Goal: Task Accomplishment & Management: Manage account settings

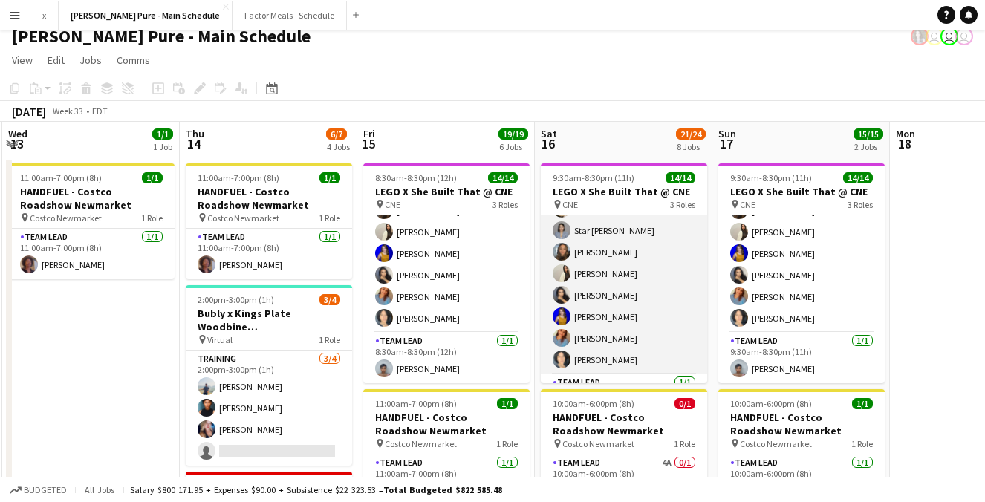
scroll to position [221, 0]
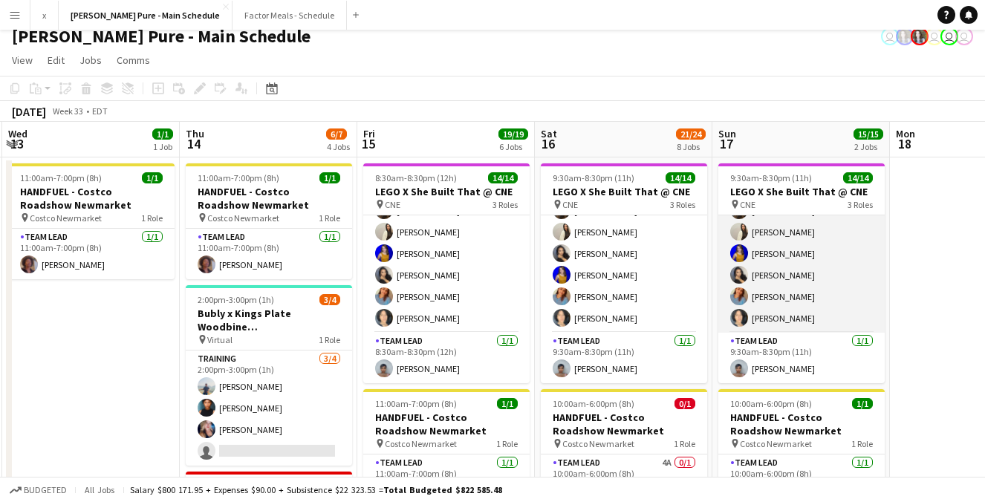
click at [758, 316] on app-card-role "Brand Ambassador [DATE] 9:30am-8:30pm (11h) [PERSON_NAME] [PERSON_NAME] [PERSON…" at bounding box center [801, 188] width 166 height 287
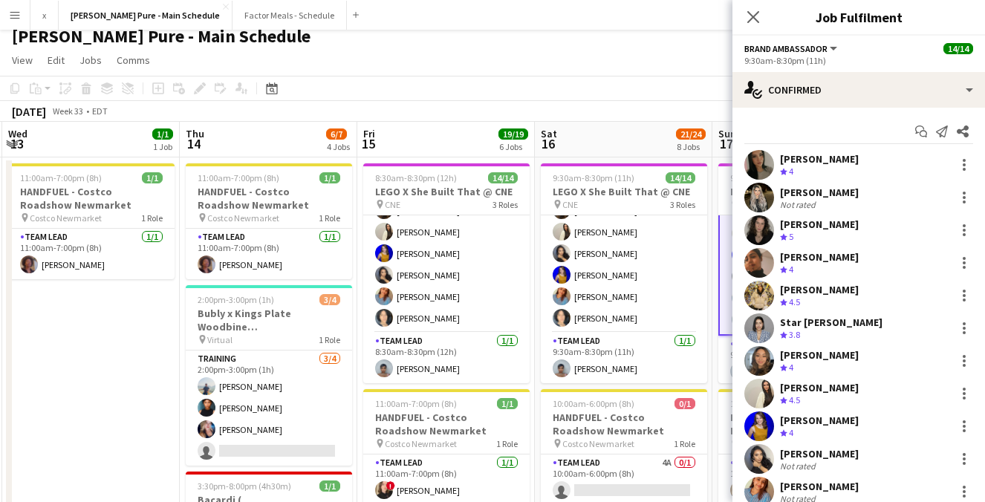
scroll to position [222, 0]
click at [718, 333] on app-card-role "Brand Ambassador [DATE] 9:30am-8:30pm (11h) [PERSON_NAME] [PERSON_NAME] [PERSON…" at bounding box center [801, 189] width 166 height 290
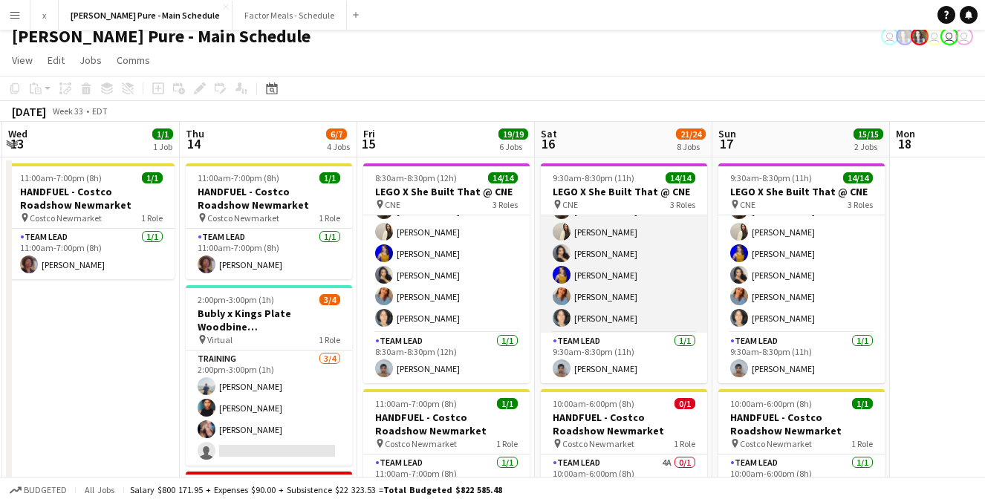
click at [560, 320] on app-user-avatar at bounding box center [562, 318] width 18 height 18
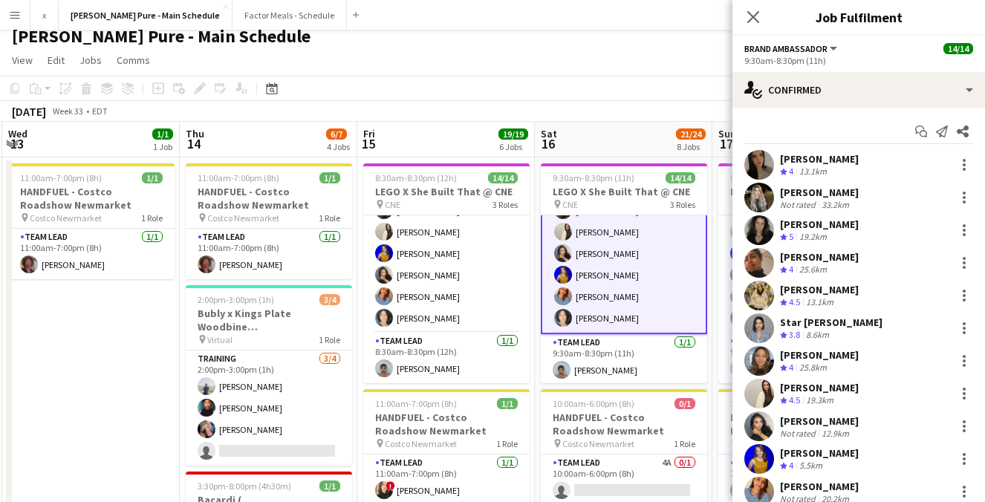
scroll to position [80, 0]
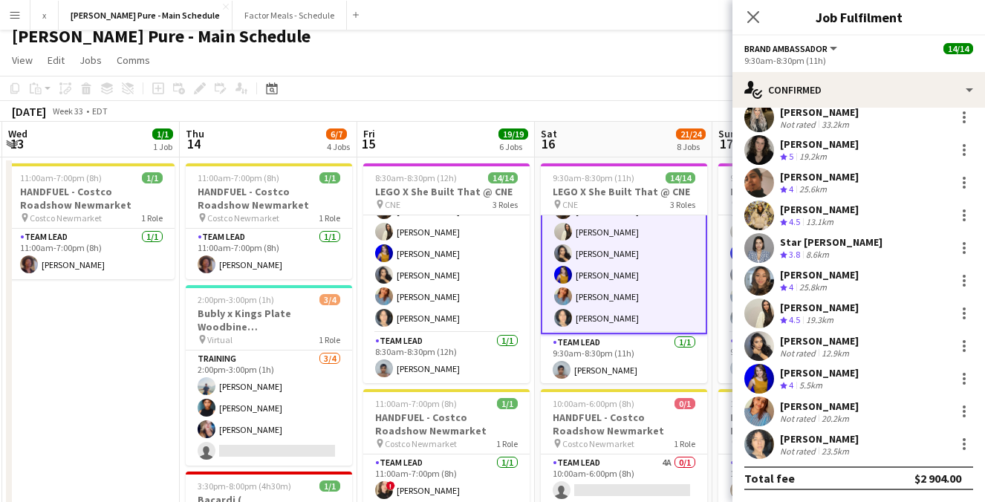
click at [762, 451] on app-user-avatar at bounding box center [759, 444] width 30 height 30
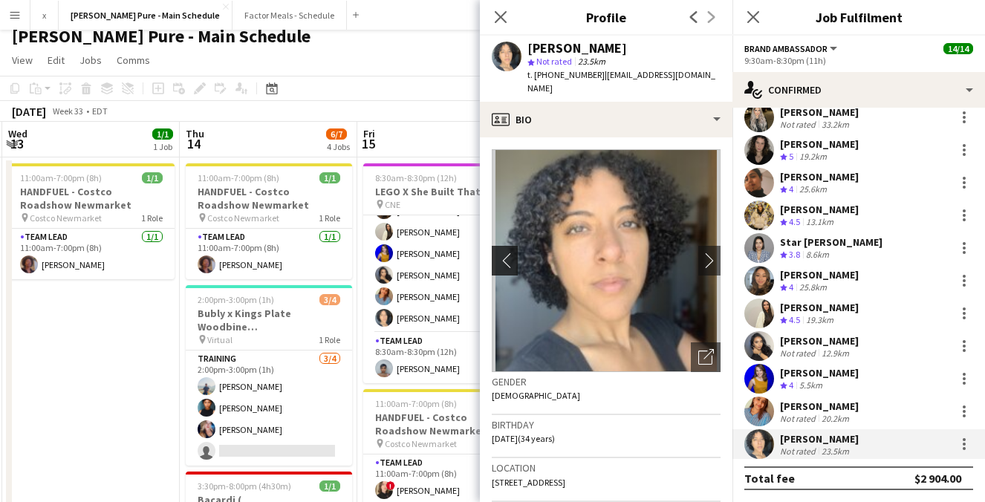
click at [509, 254] on app-icon "chevron-left" at bounding box center [503, 261] width 23 height 16
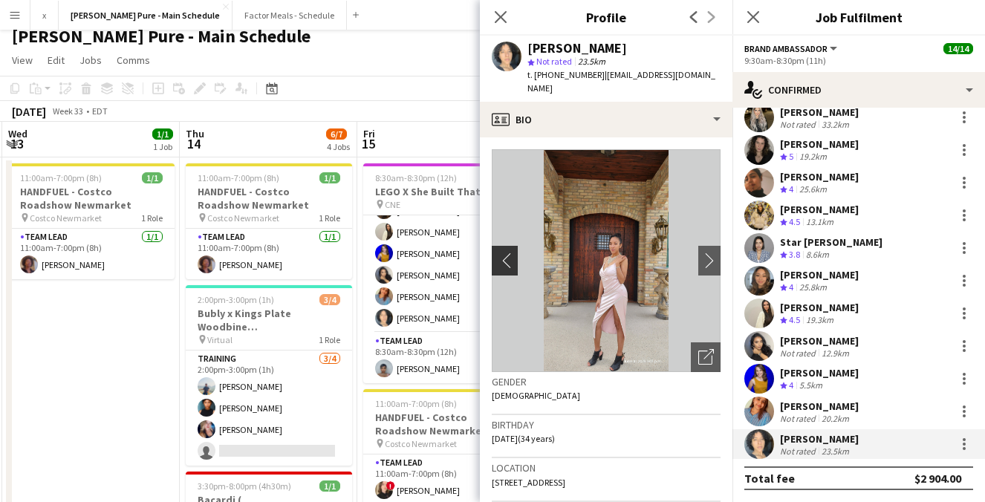
click at [507, 254] on app-icon "chevron-left" at bounding box center [503, 261] width 23 height 16
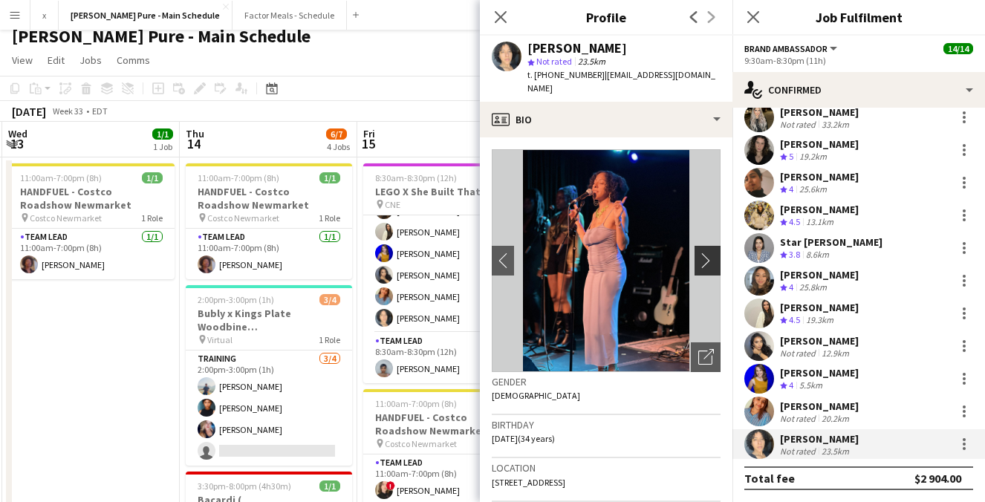
click at [715, 253] on app-icon "chevron-right" at bounding box center [709, 261] width 23 height 16
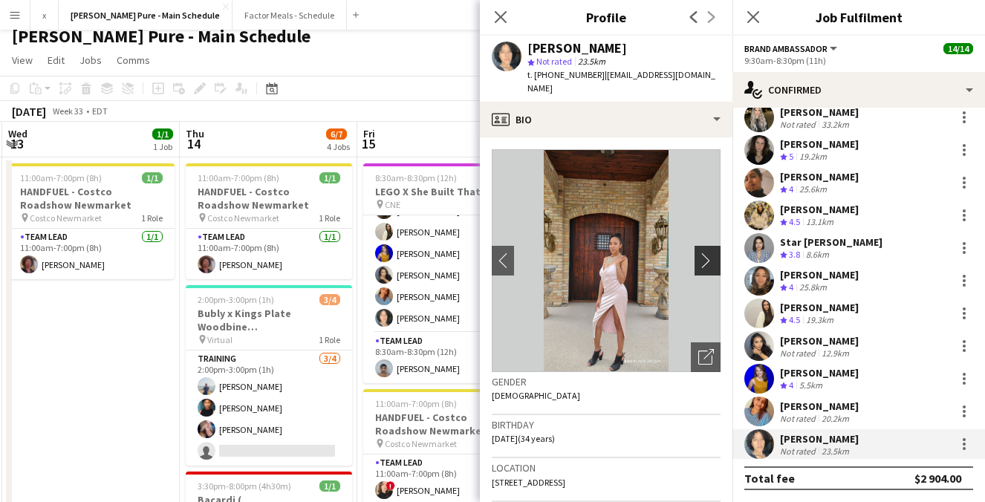
click at [716, 253] on app-icon "chevron-right" at bounding box center [709, 261] width 23 height 16
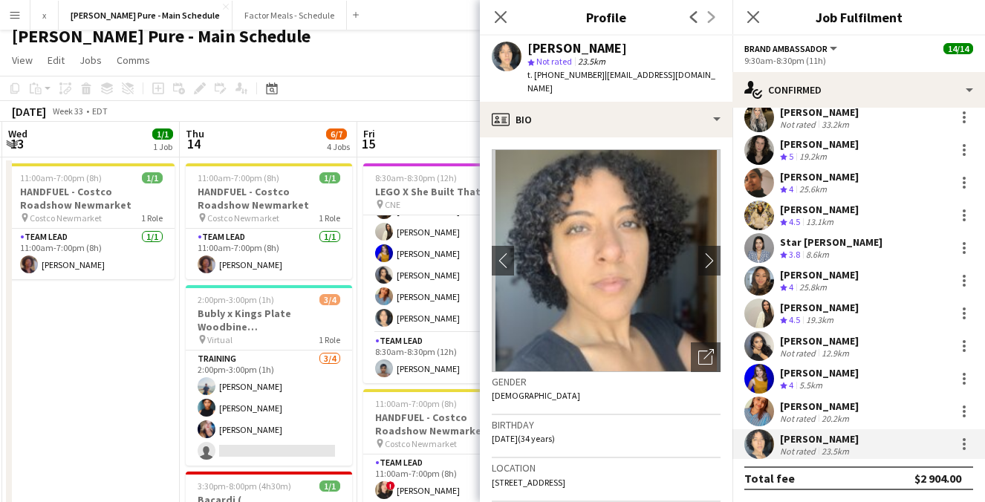
click at [776, 417] on div "[PERSON_NAME] Not rated 20.2km" at bounding box center [858, 412] width 253 height 30
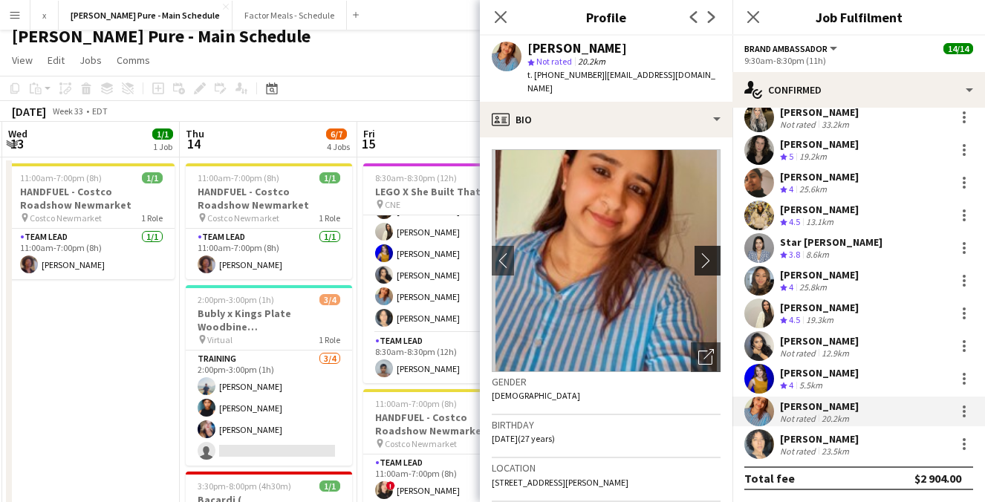
click at [708, 253] on app-icon "chevron-right" at bounding box center [709, 261] width 23 height 16
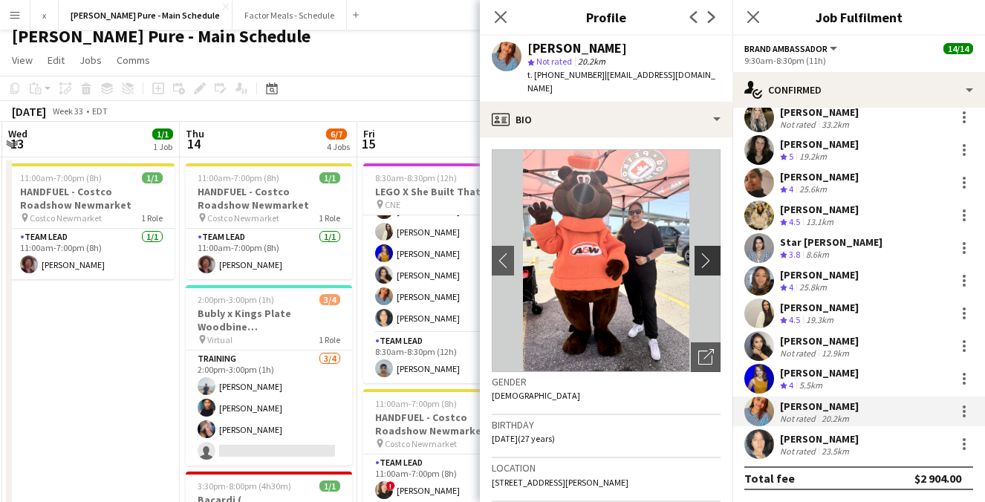
click at [708, 253] on app-icon "chevron-right" at bounding box center [709, 261] width 23 height 16
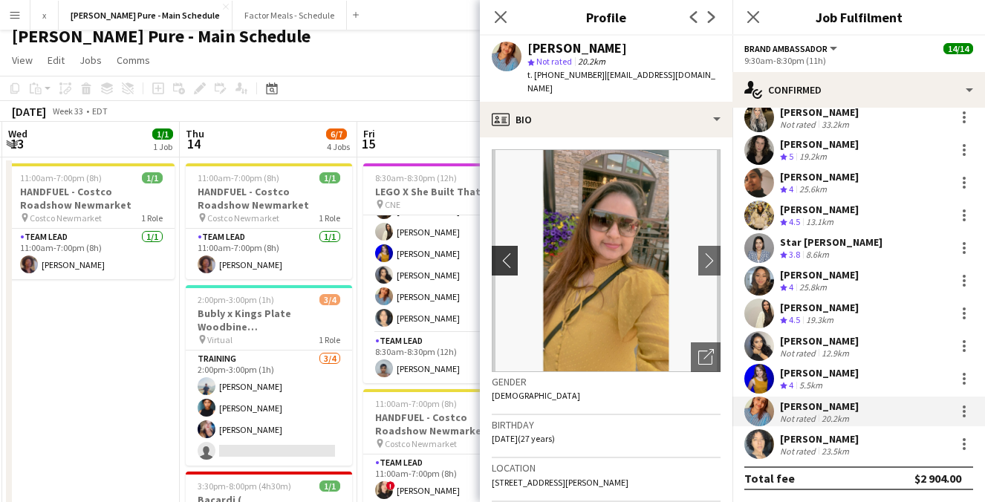
click at [503, 253] on app-icon "chevron-left" at bounding box center [503, 261] width 23 height 16
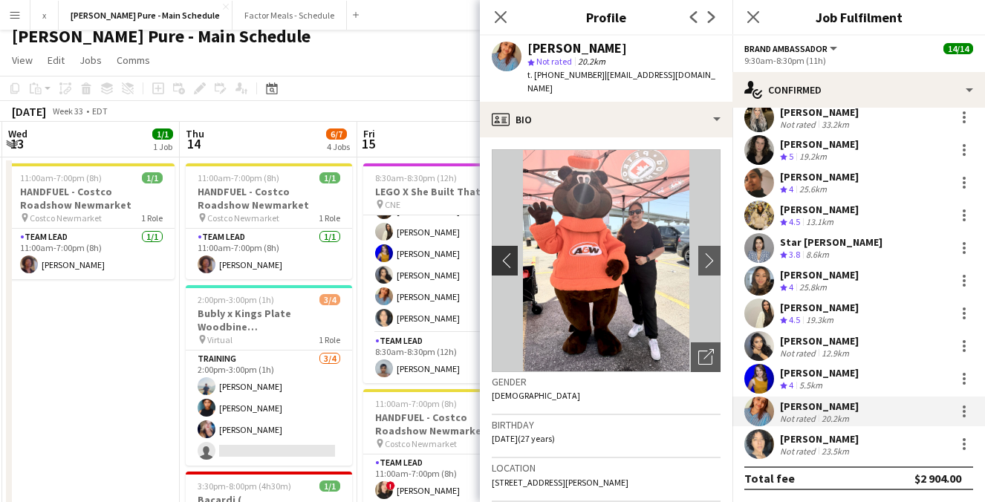
click at [513, 249] on button "chevron-left" at bounding box center [503, 261] width 30 height 30
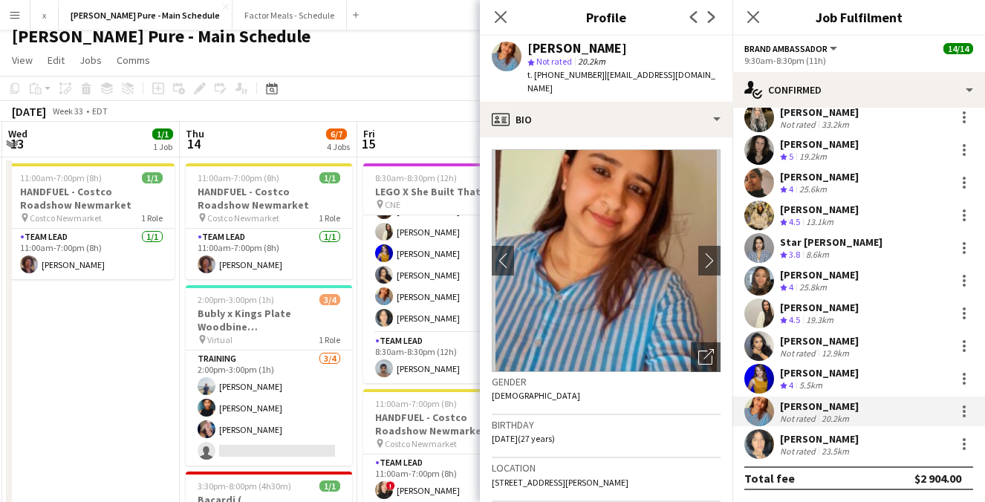
click at [815, 353] on div "Not rated" at bounding box center [799, 353] width 39 height 11
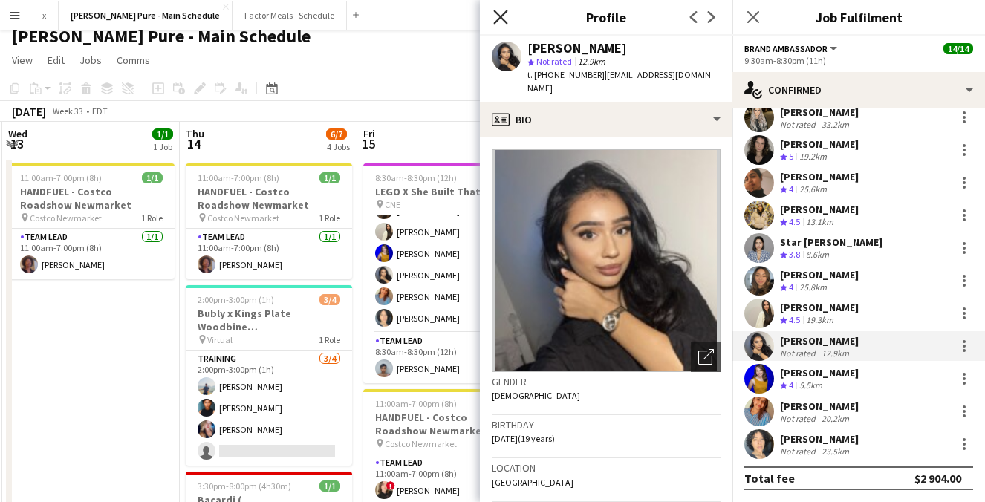
click at [495, 13] on icon "Close pop-in" at bounding box center [500, 17] width 14 height 14
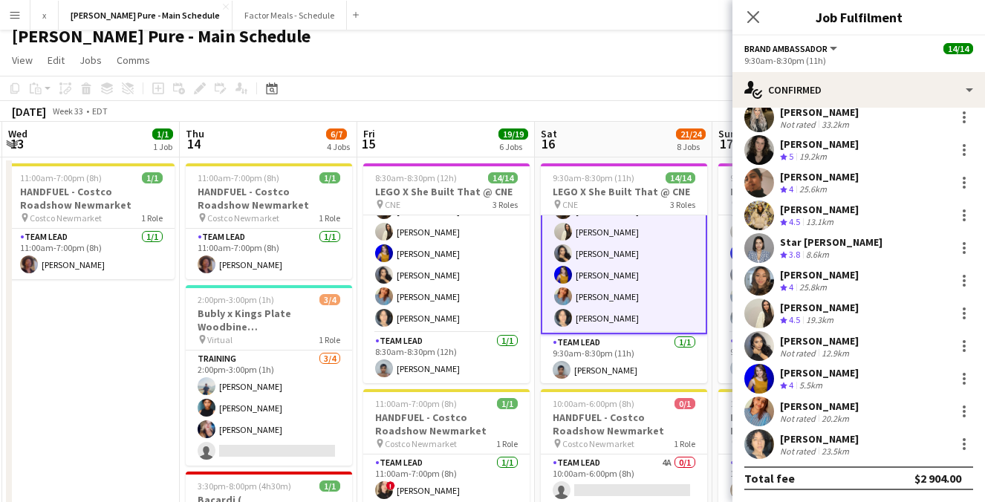
click at [763, 336] on app-user-avatar at bounding box center [759, 346] width 30 height 30
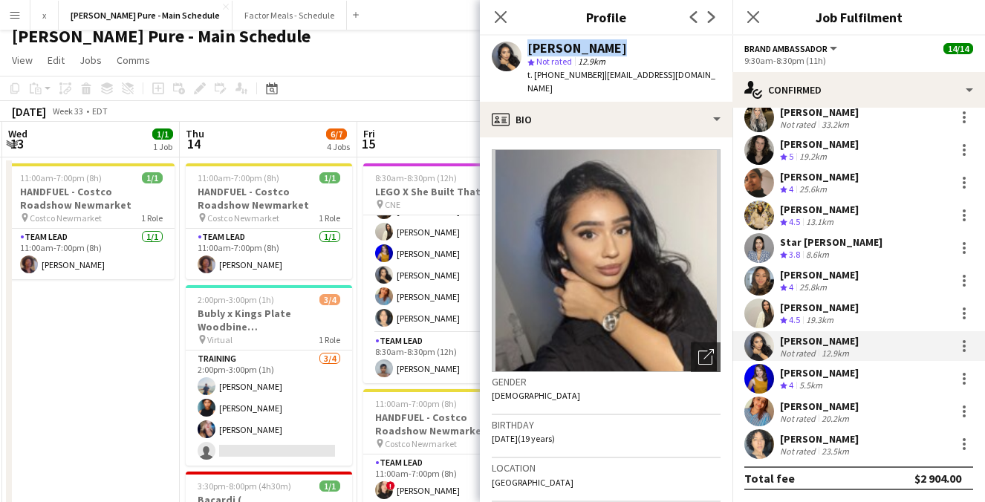
drag, startPoint x: 608, startPoint y: 48, endPoint x: 482, endPoint y: 48, distance: 126.3
click at [481, 47] on div "[PERSON_NAME] Not rated 12.9km t. [PHONE_NUMBER] | [EMAIL_ADDRESS][DOMAIN_NAME]" at bounding box center [606, 69] width 253 height 66
copy div "[PERSON_NAME]"
click at [810, 411] on div "[PERSON_NAME]" at bounding box center [819, 406] width 79 height 13
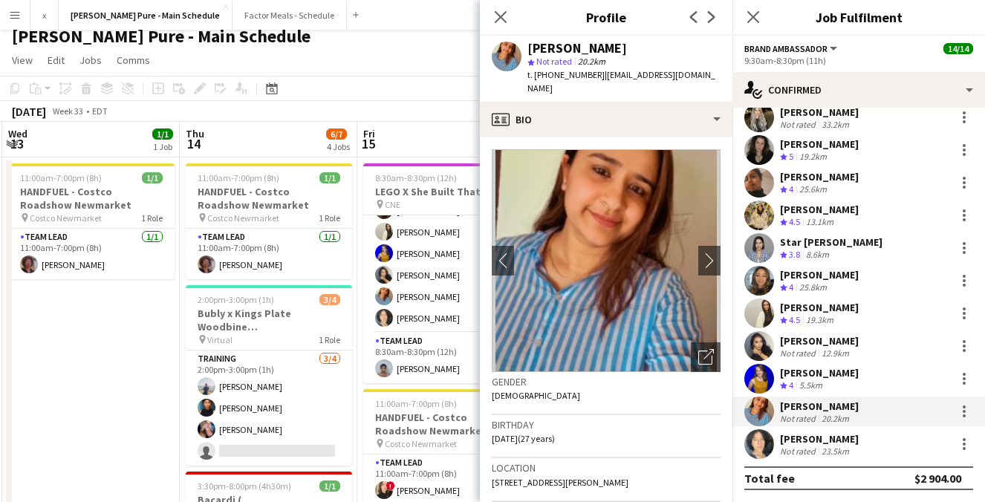
drag, startPoint x: 628, startPoint y: 51, endPoint x: 528, endPoint y: 39, distance: 100.9
click at [528, 42] on div "[PERSON_NAME]" at bounding box center [623, 48] width 193 height 13
copy div "[PERSON_NAME]"
click at [762, 444] on app-user-avatar at bounding box center [759, 444] width 30 height 30
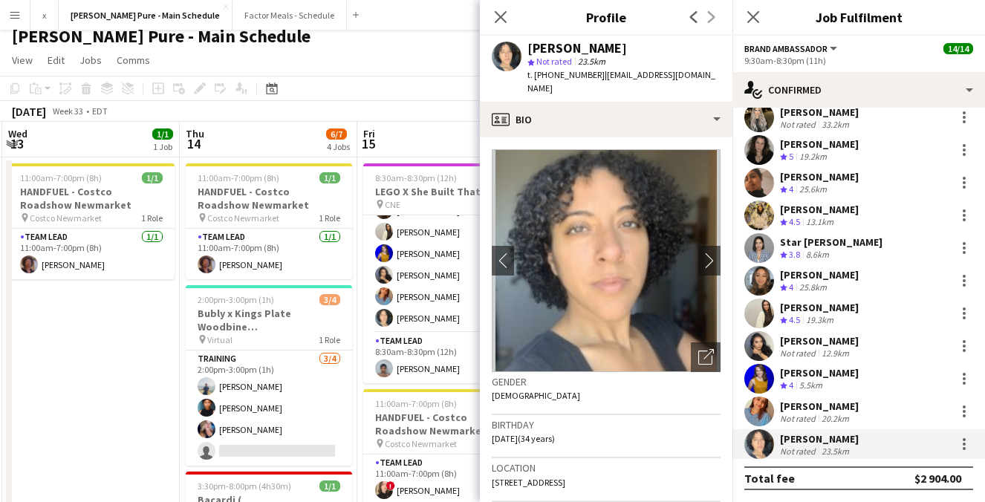
drag, startPoint x: 678, startPoint y: 48, endPoint x: 518, endPoint y: 45, distance: 160.4
click at [518, 45] on div "[PERSON_NAME]-Lazou star Not rated 23.5km t. [PHONE_NUMBER] | [EMAIL_ADDRESS][D…" at bounding box center [606, 69] width 253 height 66
copy div "[PERSON_NAME]"
